Goal: Task Accomplishment & Management: Use online tool/utility

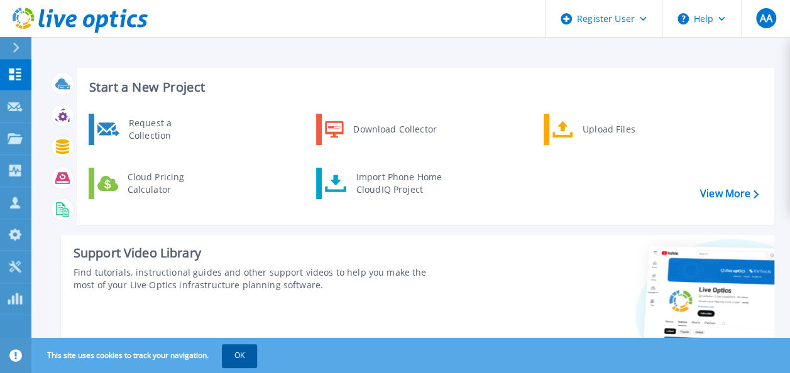
click at [247, 358] on button "OK" at bounding box center [239, 355] width 35 height 23
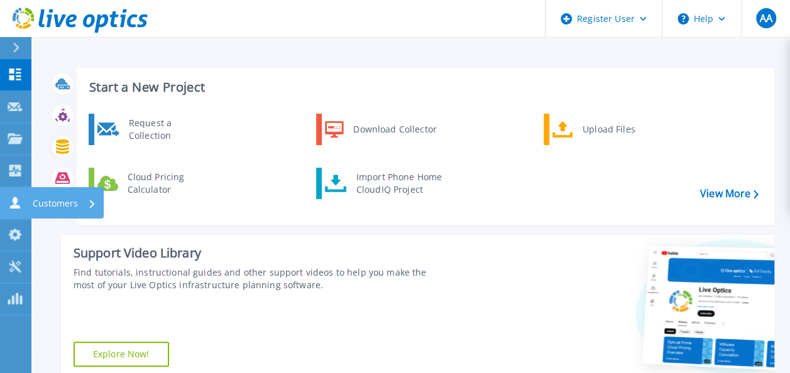
click at [15, 201] on icon at bounding box center [15, 203] width 10 height 12
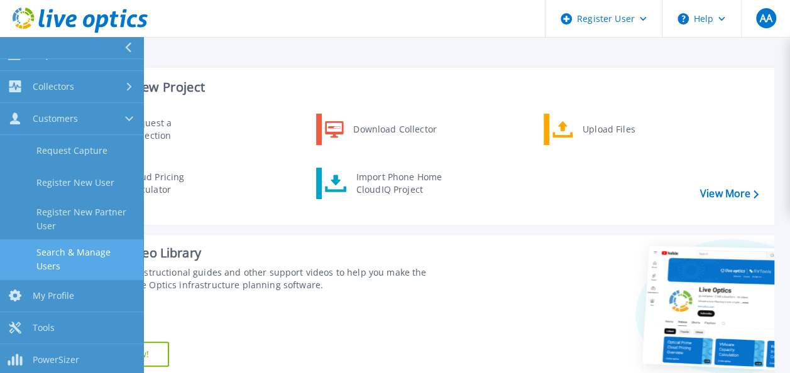
scroll to position [85, 0]
click at [105, 261] on link "Search & Manage Users" at bounding box center [71, 258] width 143 height 40
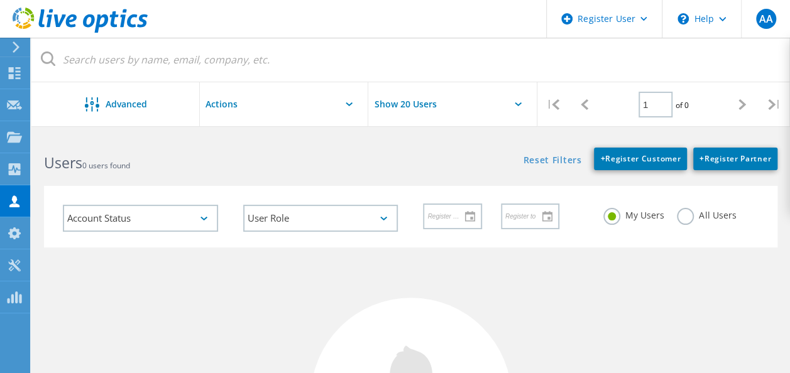
click at [217, 90] on input "text" at bounding box center [263, 104] width 126 height 44
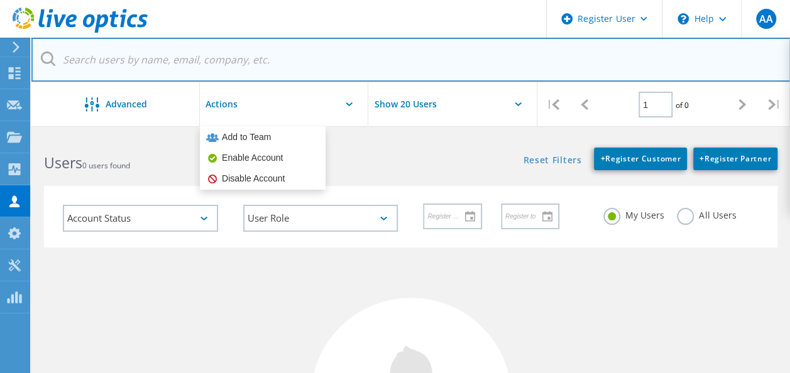
click at [203, 66] on input "text" at bounding box center [410, 60] width 759 height 44
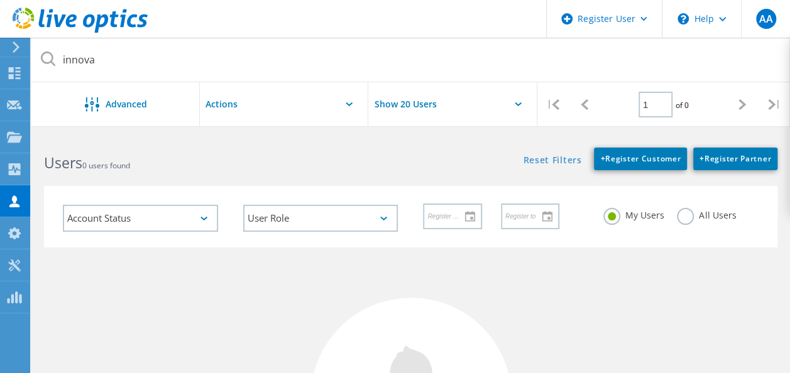
click at [688, 216] on label "All Users" at bounding box center [706, 214] width 59 height 12
click at [0, 0] on input "All Users" at bounding box center [0, 0] width 0 height 0
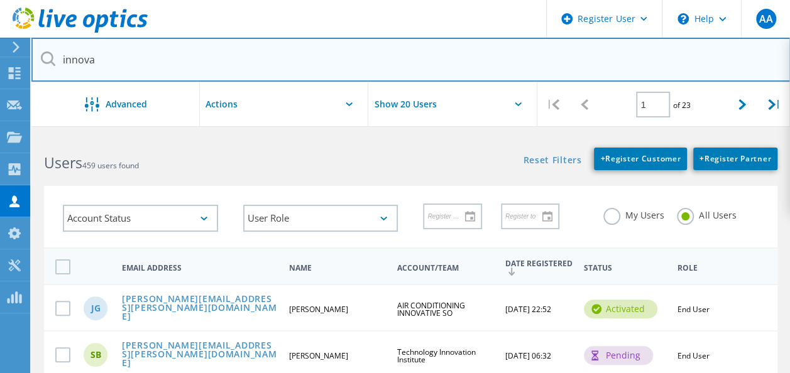
click at [177, 46] on input "innova" at bounding box center [410, 60] width 759 height 44
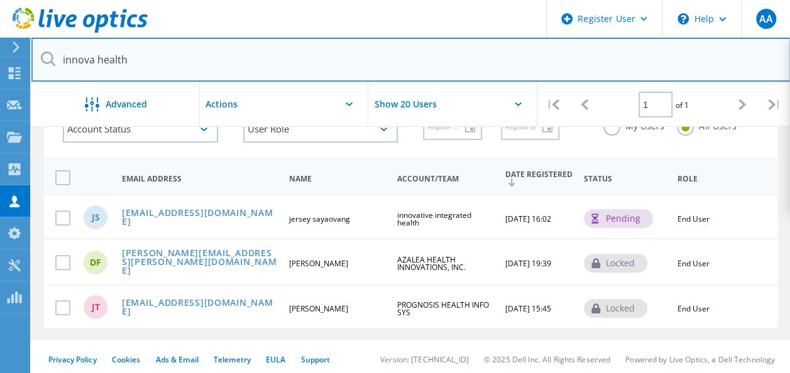
scroll to position [90, 0]
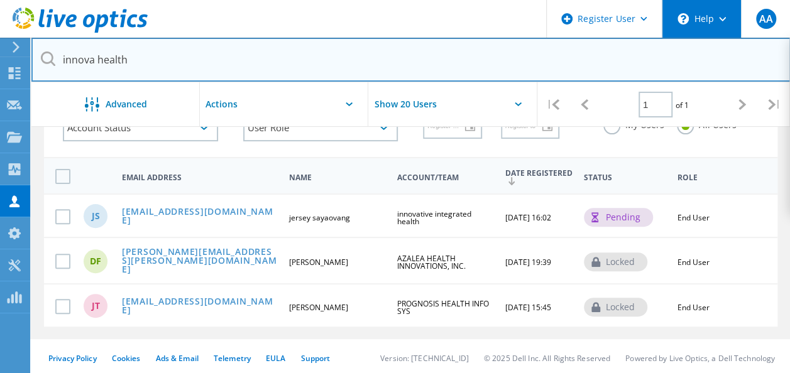
type input "innova health"
